Goal: Task Accomplishment & Management: Use online tool/utility

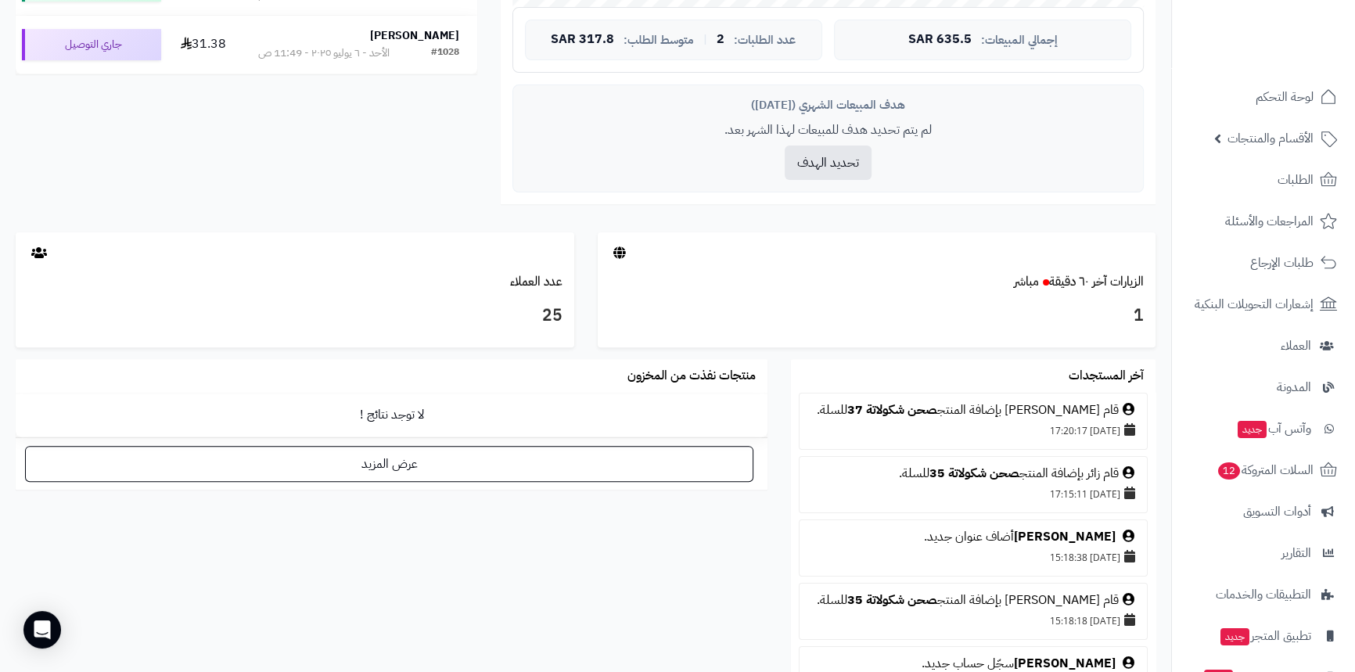
scroll to position [640, 0]
click at [918, 409] on link "صحن شكولاتة 37" at bounding box center [893, 408] width 90 height 19
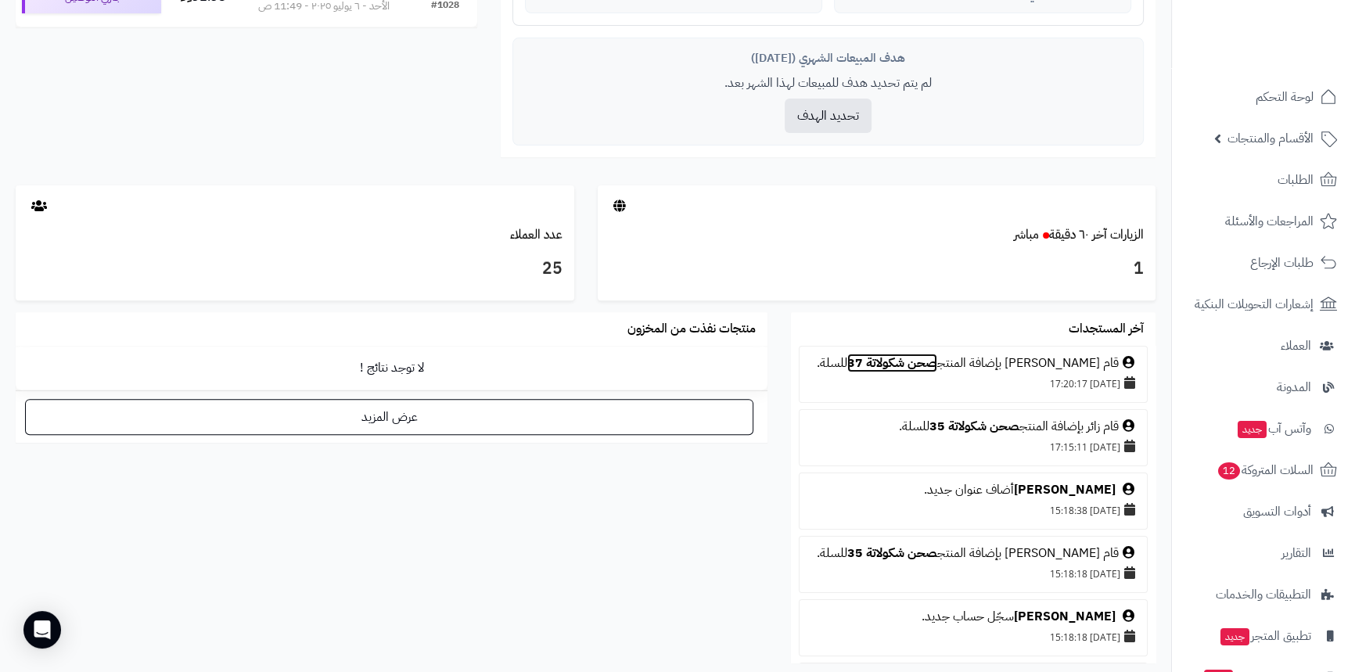
scroll to position [711, 0]
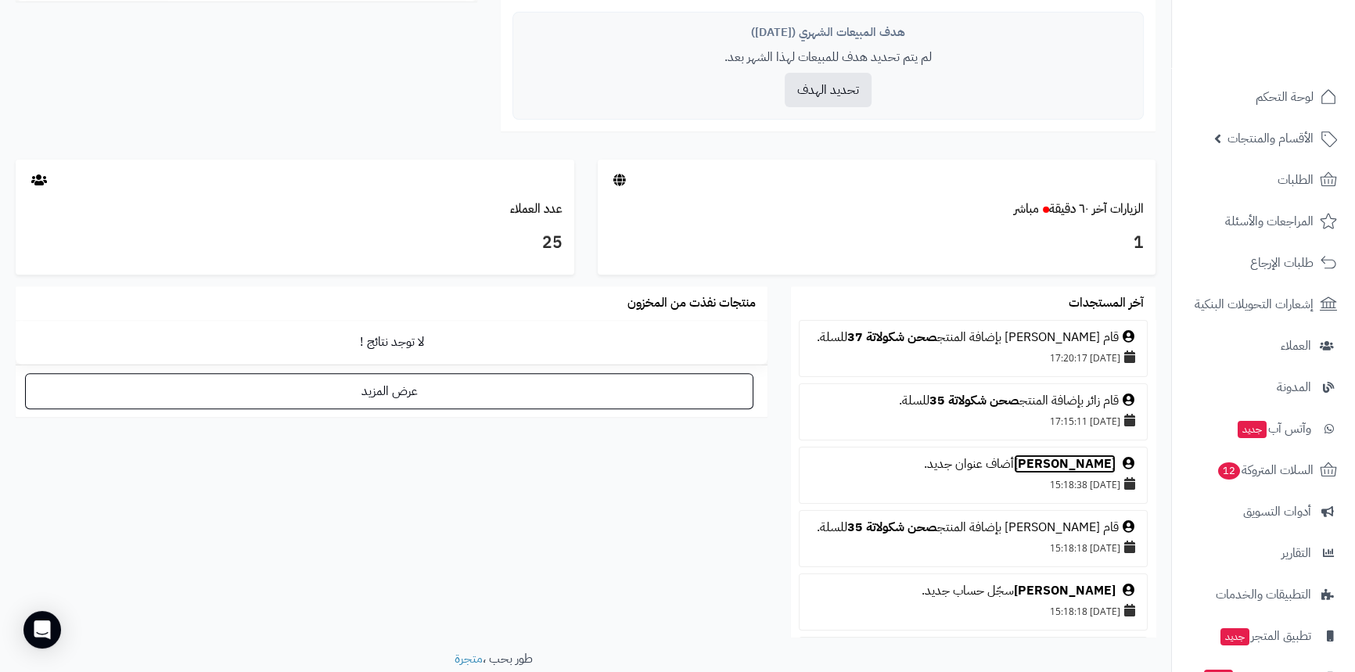
click at [1066, 456] on link "فطيم ممدوح" at bounding box center [1065, 464] width 102 height 19
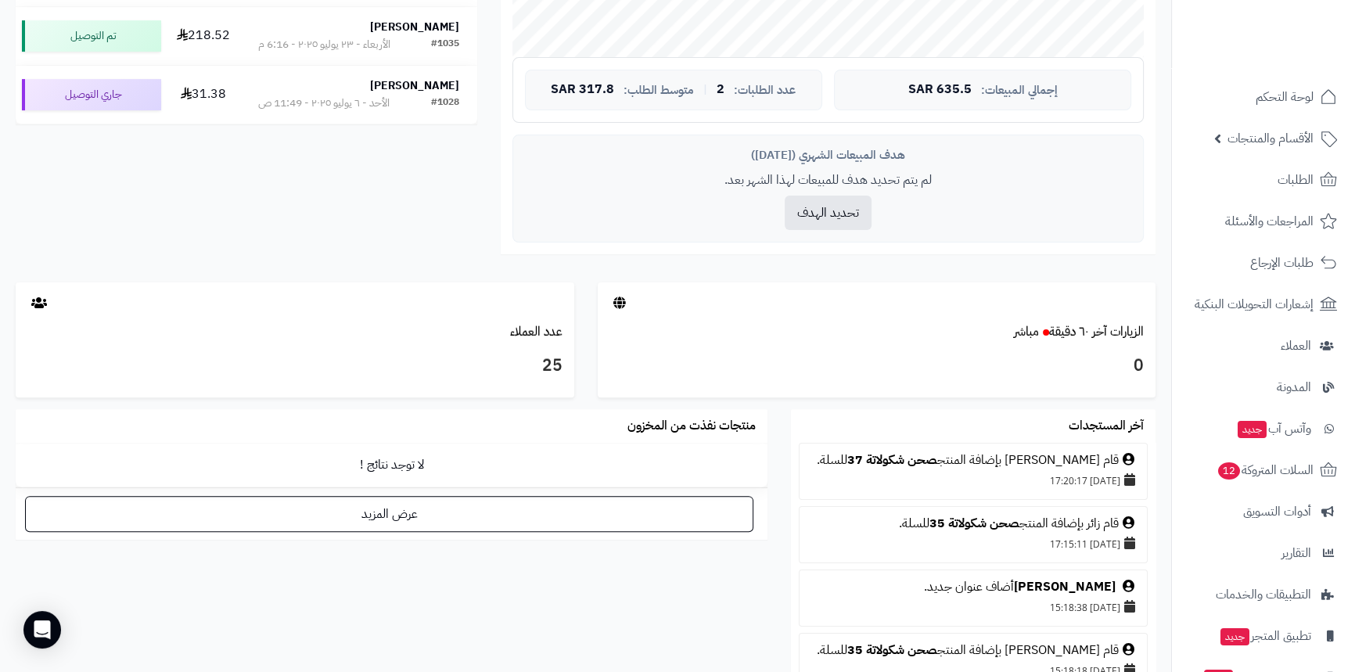
scroll to position [585, 0]
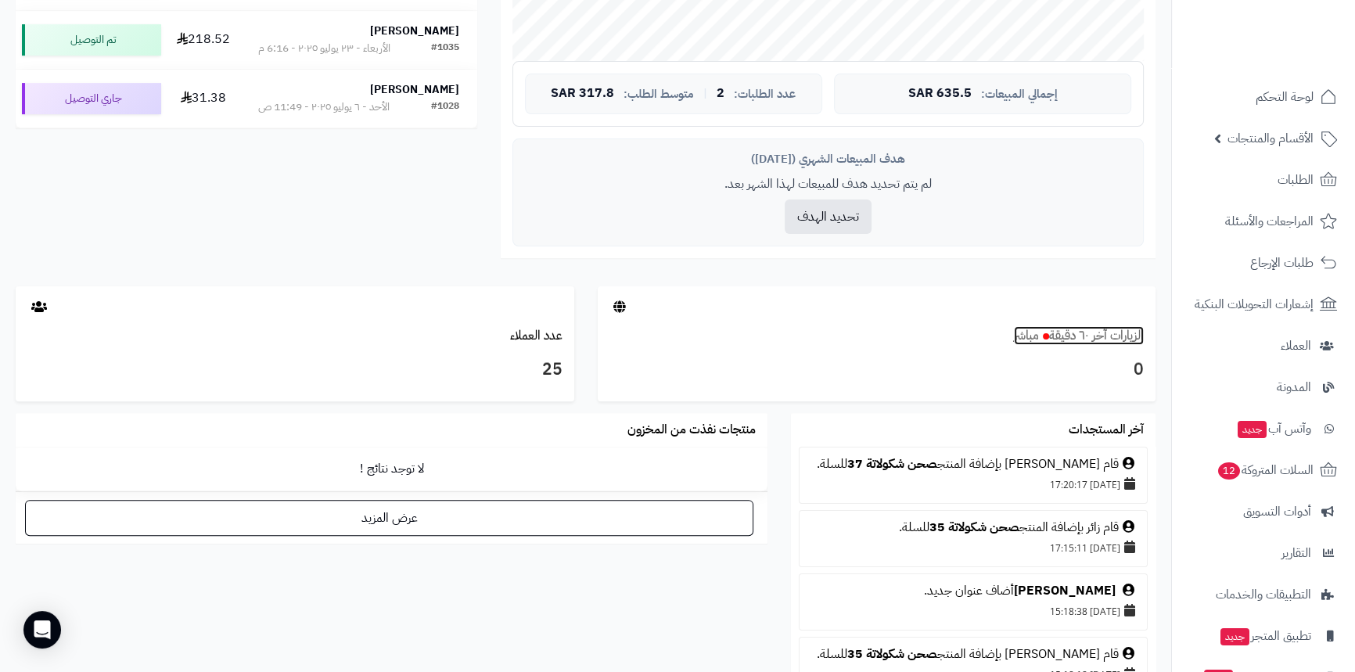
click at [1107, 335] on link "الزيارات آخر ٦٠ دقيقة مباشر" at bounding box center [1079, 335] width 130 height 19
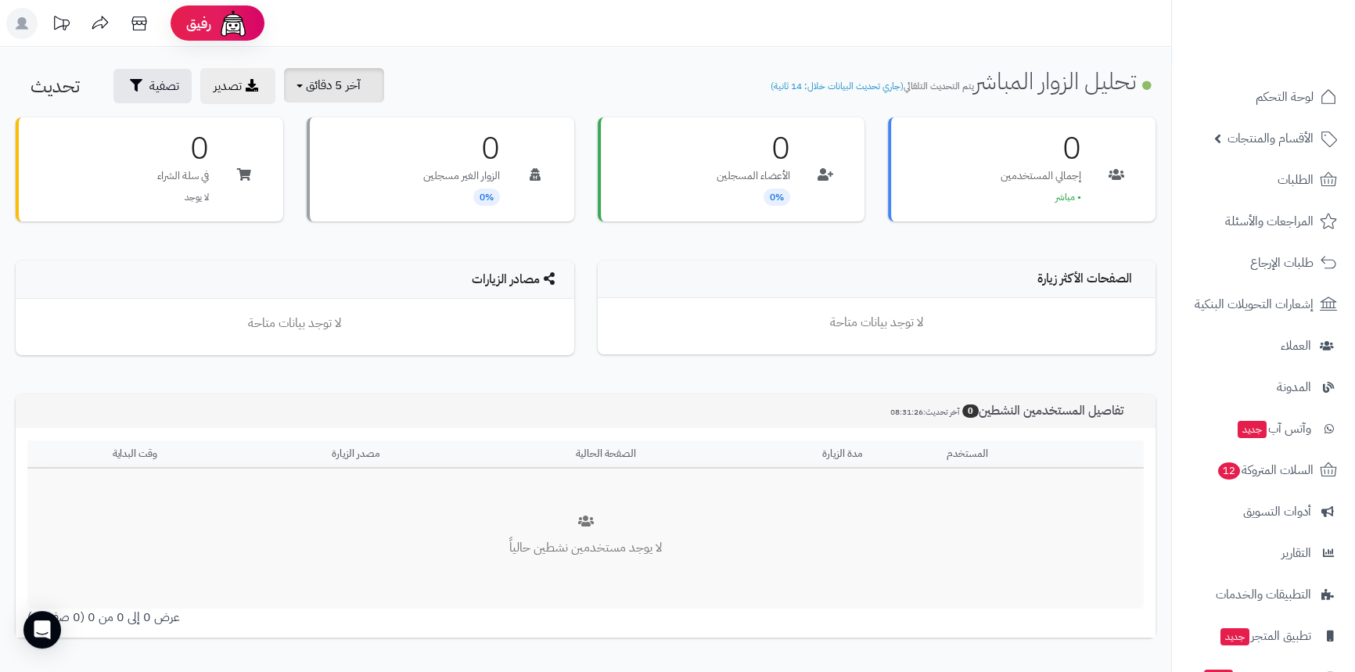
click at [348, 98] on button "آخر 5 دقائق" at bounding box center [334, 85] width 100 height 34
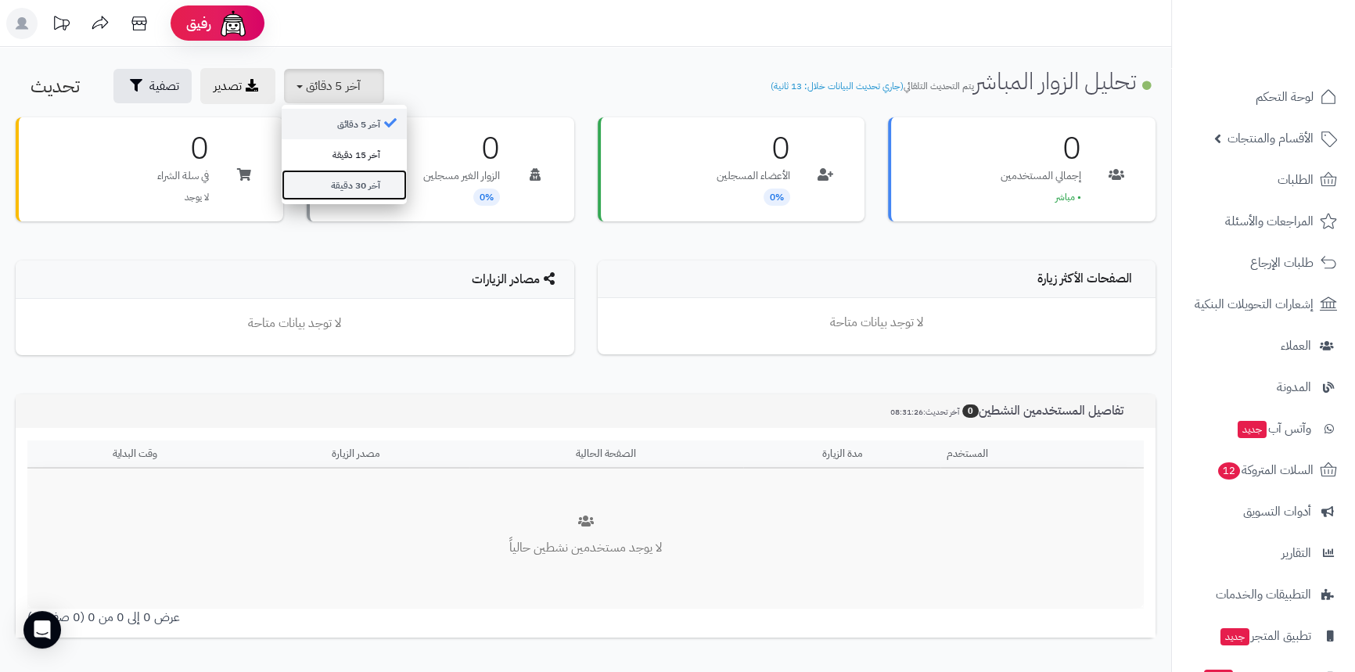
click at [344, 183] on link "آخر 30 دقيقة" at bounding box center [344, 185] width 125 height 31
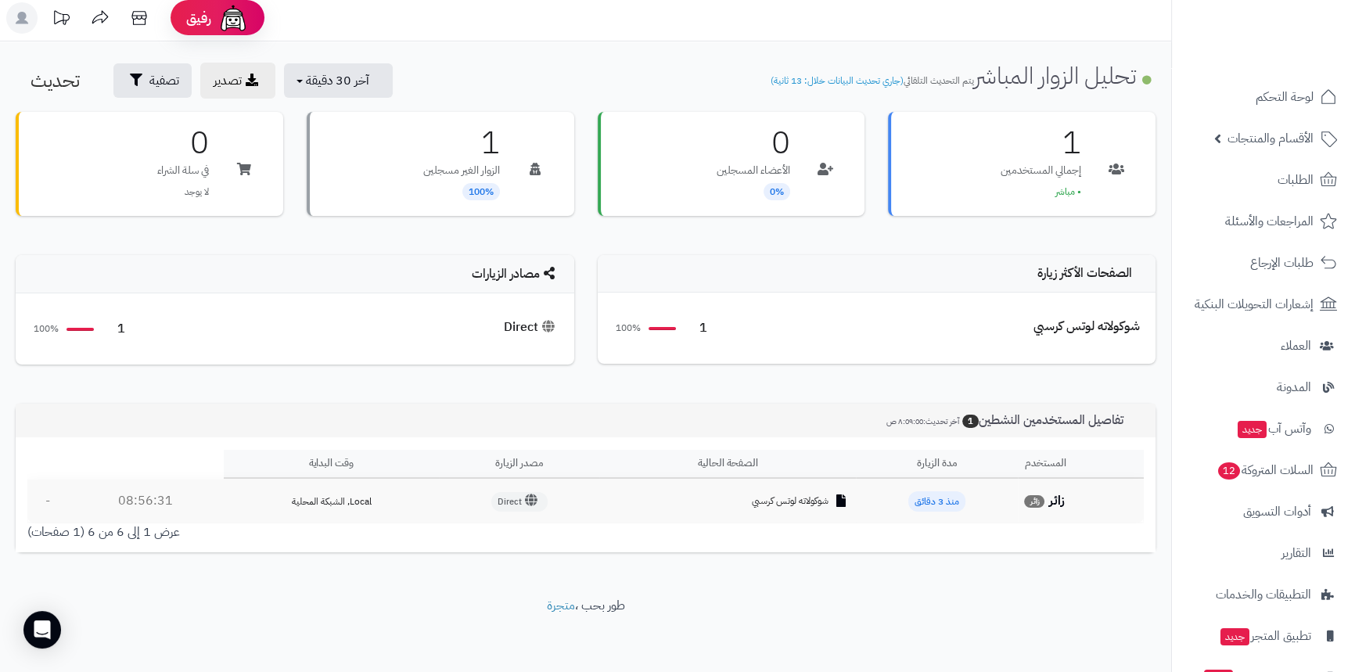
scroll to position [8, 0]
click at [247, 82] on icon at bounding box center [252, 77] width 13 height 13
click at [368, 87] on button "آخر 30 دقيقة" at bounding box center [338, 77] width 109 height 34
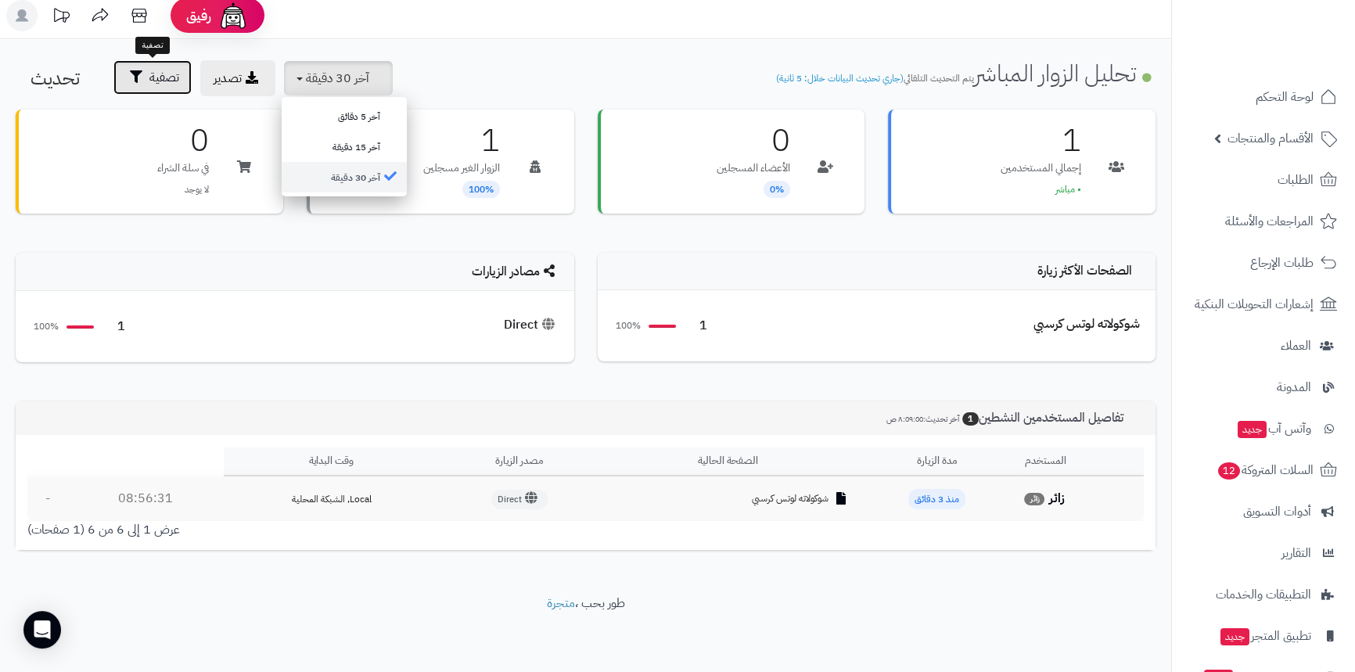
click at [160, 79] on span "تصفية" at bounding box center [164, 77] width 30 height 19
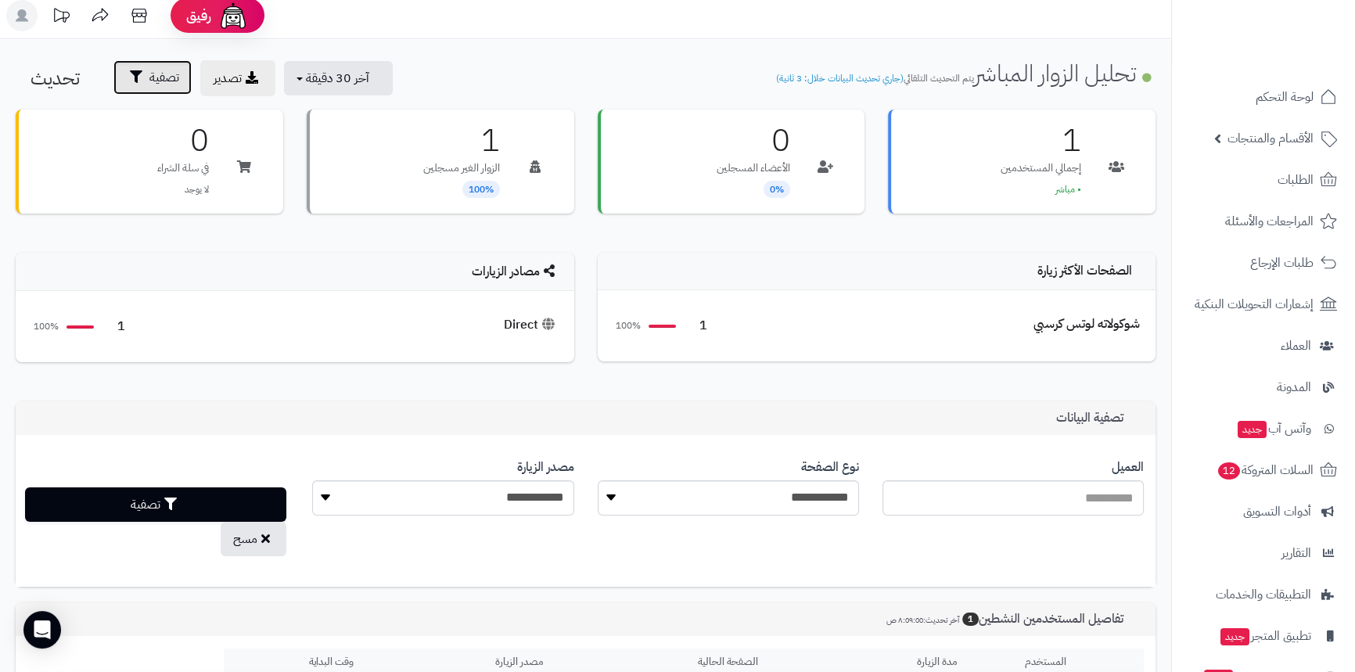
click at [160, 79] on span "تصفية" at bounding box center [164, 77] width 30 height 19
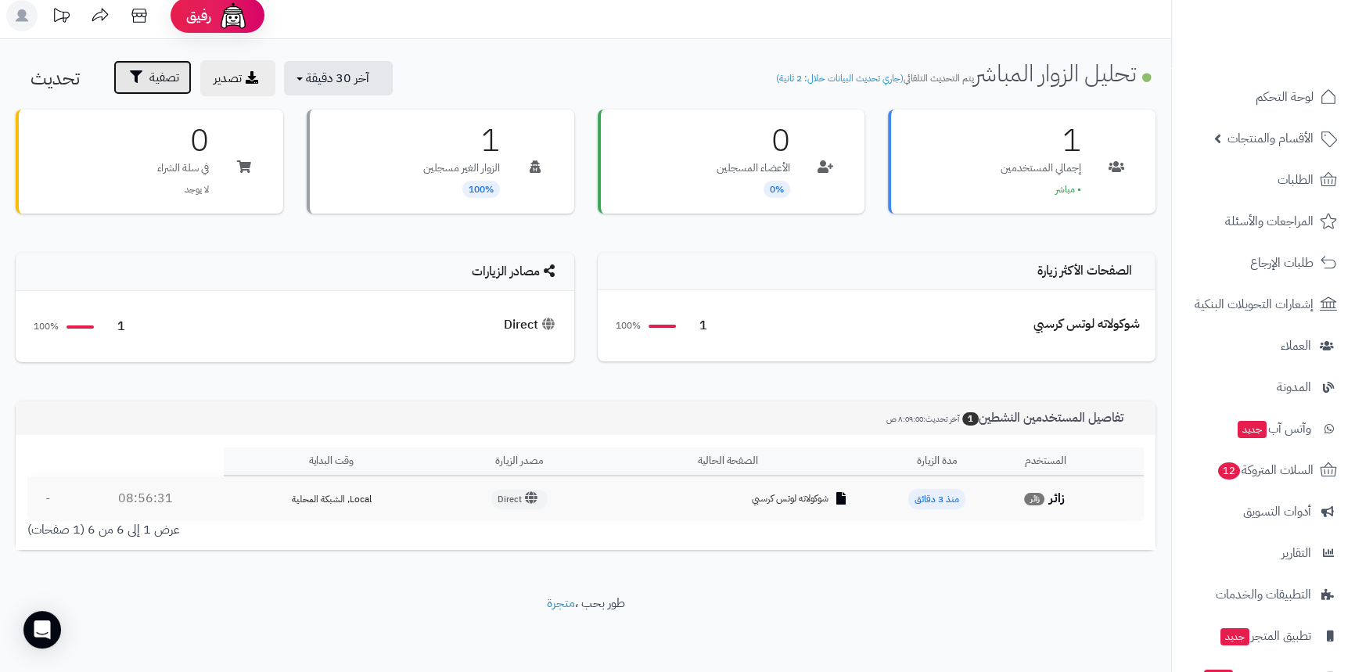
click at [160, 79] on span "تصفية" at bounding box center [164, 77] width 30 height 19
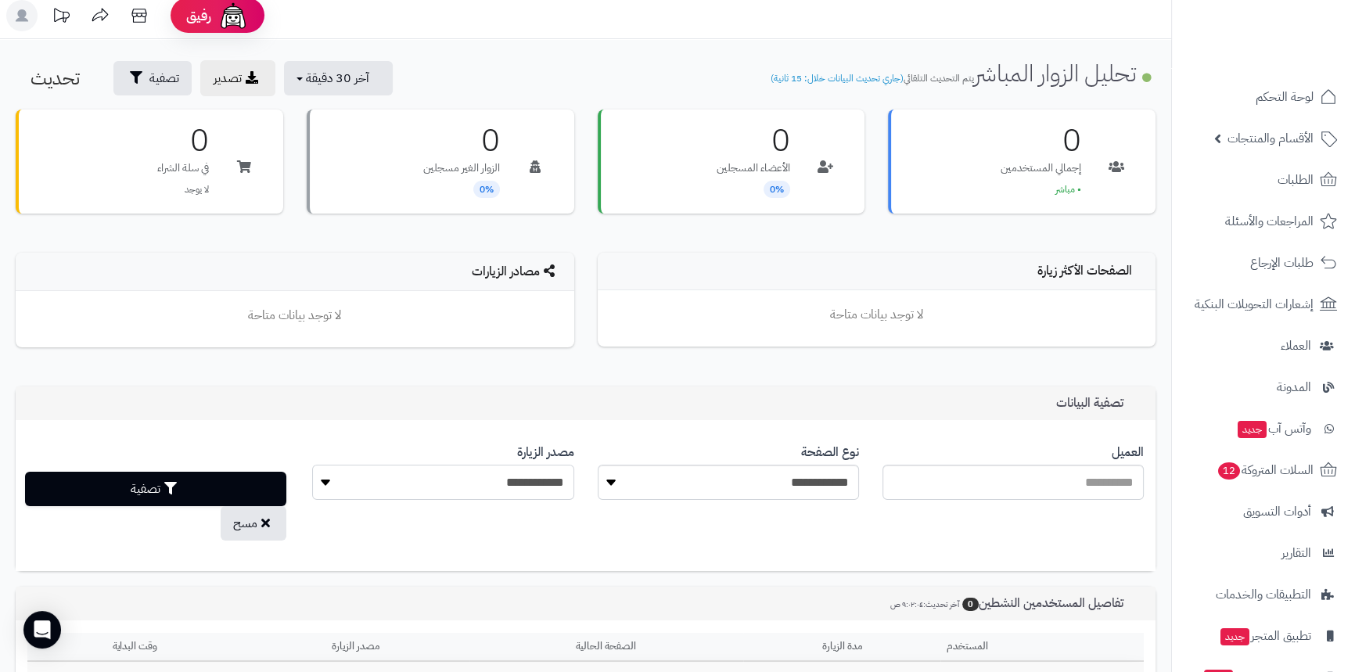
click at [488, 491] on select "**********" at bounding box center [442, 482] width 261 height 35
click at [761, 484] on select "**********" at bounding box center [728, 482] width 261 height 35
click at [1046, 498] on input "العميل" at bounding box center [1013, 482] width 261 height 35
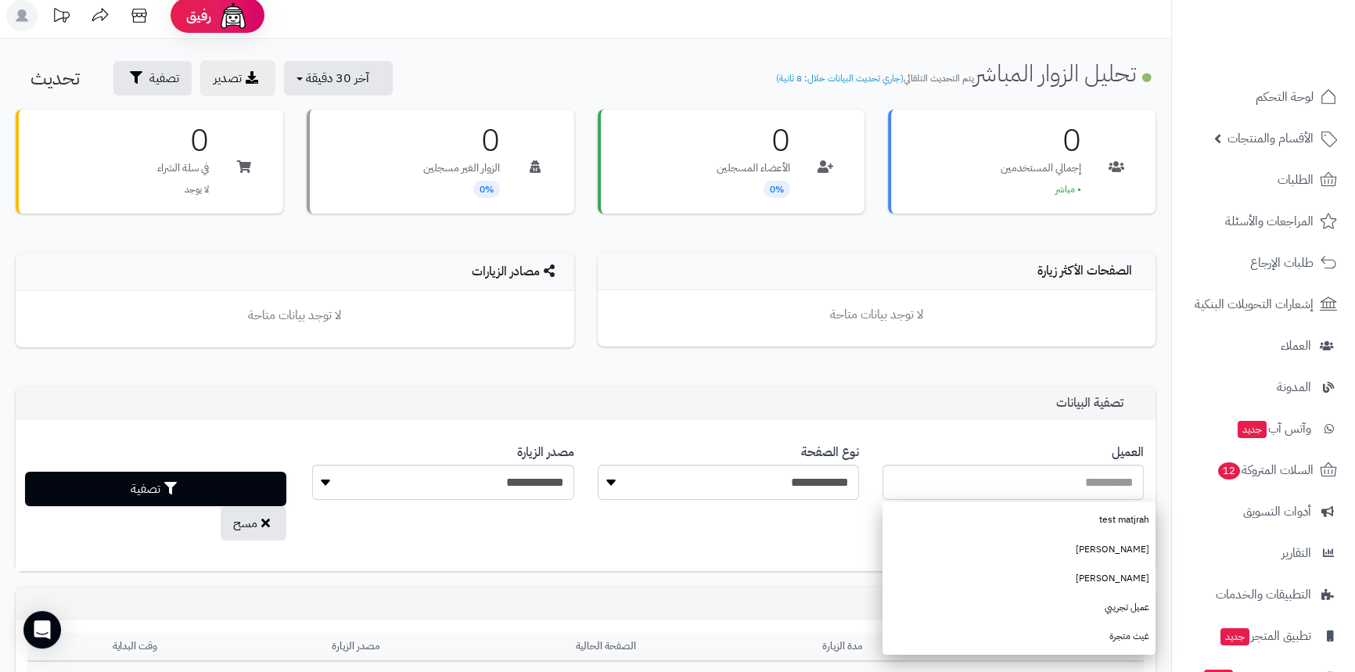
click at [737, 527] on div "**********" at bounding box center [586, 496] width 1140 height 128
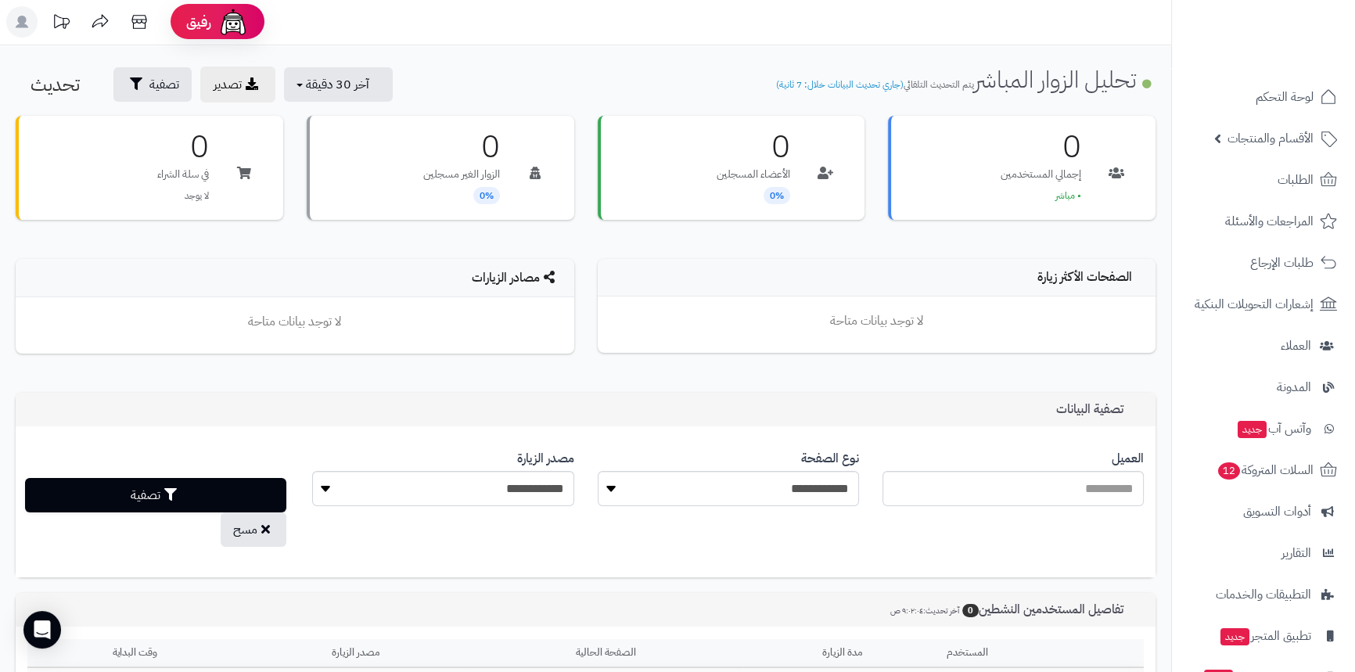
scroll to position [0, 0]
